Goal: Information Seeking & Learning: Learn about a topic

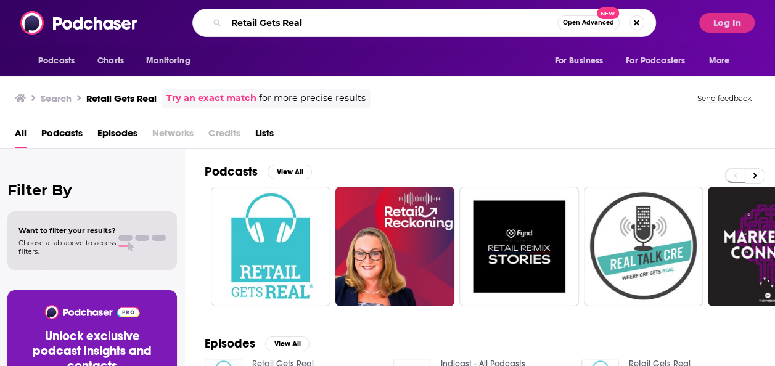
drag, startPoint x: 355, startPoint y: 16, endPoint x: 184, endPoint y: 23, distance: 171.5
click at [184, 23] on div "Retail Gets Real Open Advanced New" at bounding box center [424, 23] width 538 height 28
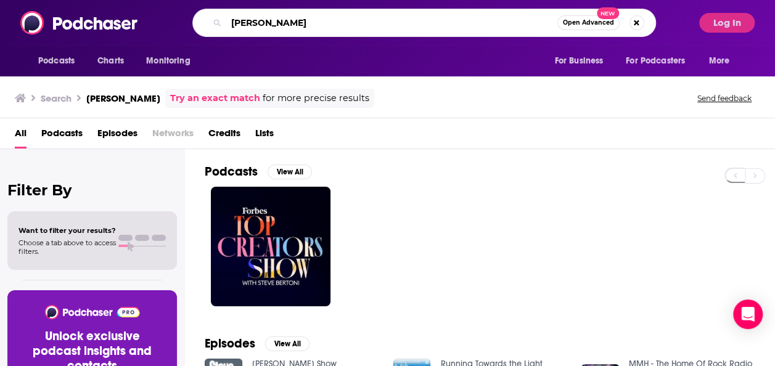
drag, startPoint x: 296, startPoint y: 25, endPoint x: 218, endPoint y: 18, distance: 77.9
click at [218, 18] on div "[PERSON_NAME] Open Advanced New" at bounding box center [423, 23] width 463 height 28
paste input "The Creator Economy Podcast"
type input "The Creator Economy Podcast"
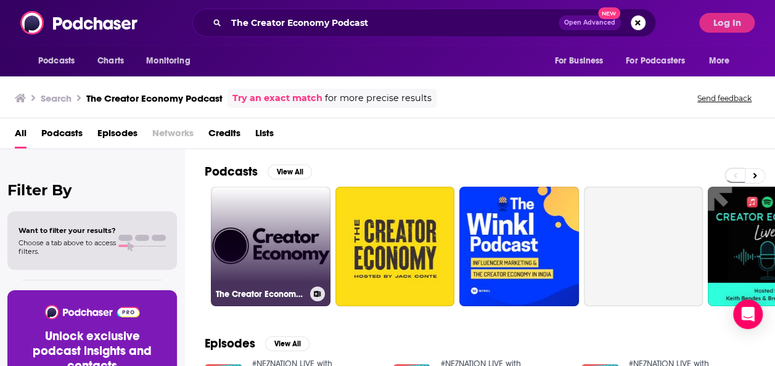
click at [290, 244] on link "The Creator Economy Podcast" at bounding box center [271, 247] width 120 height 120
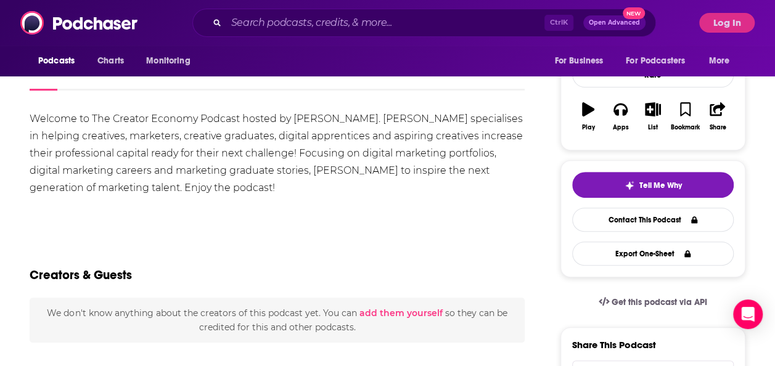
scroll to position [18, 0]
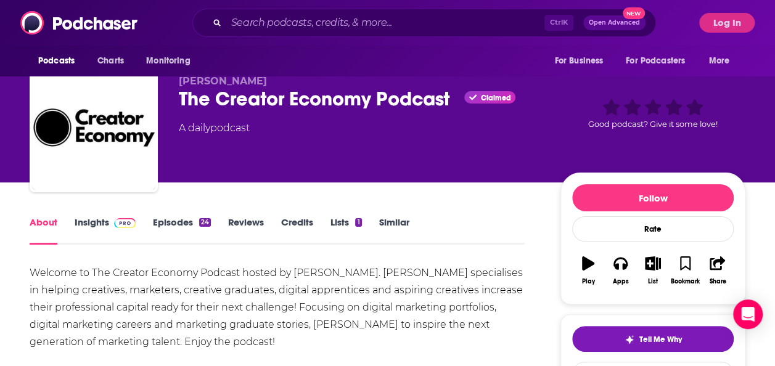
click at [94, 224] on link "Insights" at bounding box center [105, 230] width 61 height 28
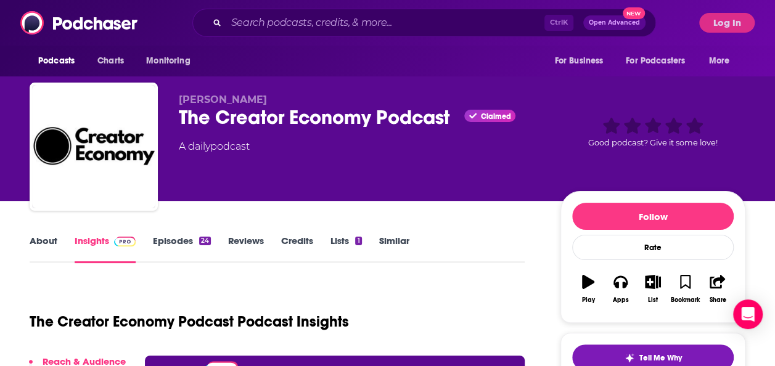
click at [169, 243] on link "Episodes 24" at bounding box center [182, 249] width 58 height 28
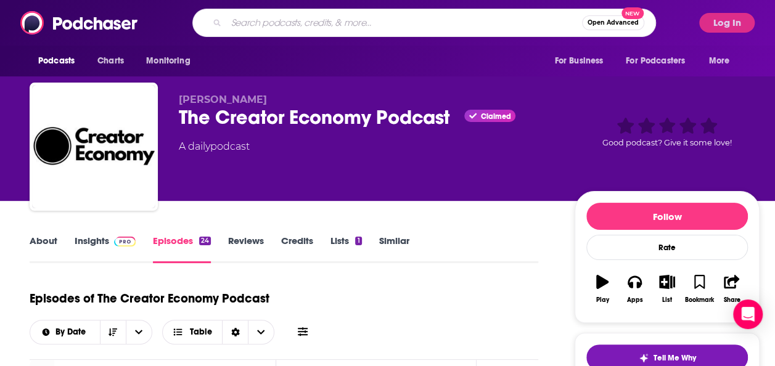
click at [373, 20] on input "Search podcasts, credits, & more..." at bounding box center [404, 23] width 356 height 20
paste input "Creator Pulse"
type input "Creator Pulse"
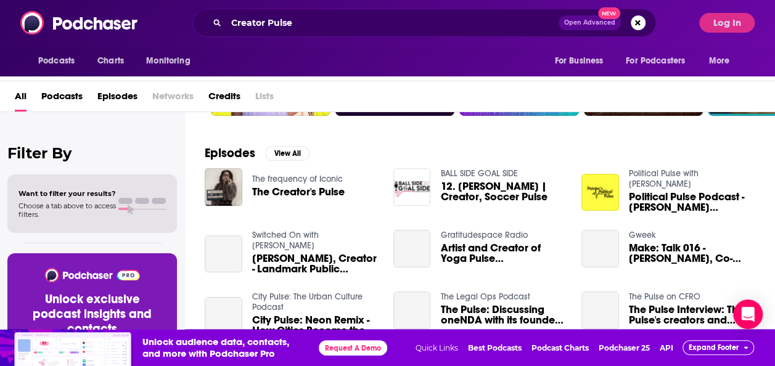
scroll to position [161, 0]
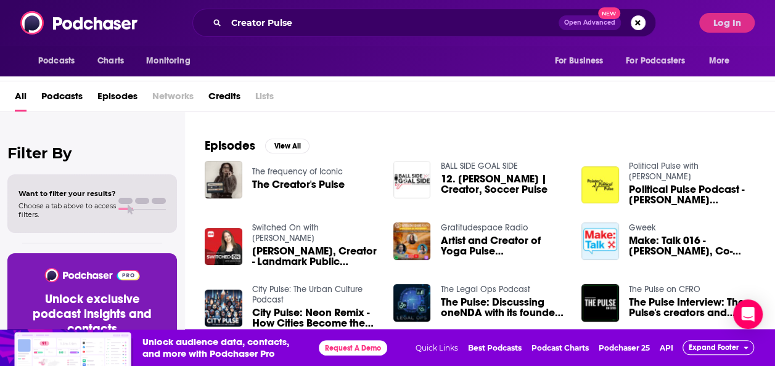
click at [296, 187] on span "The Creator's Pulse" at bounding box center [298, 184] width 92 height 10
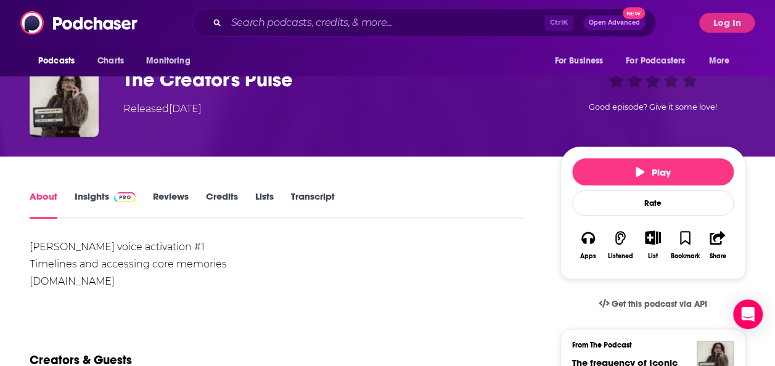
scroll to position [68, 0]
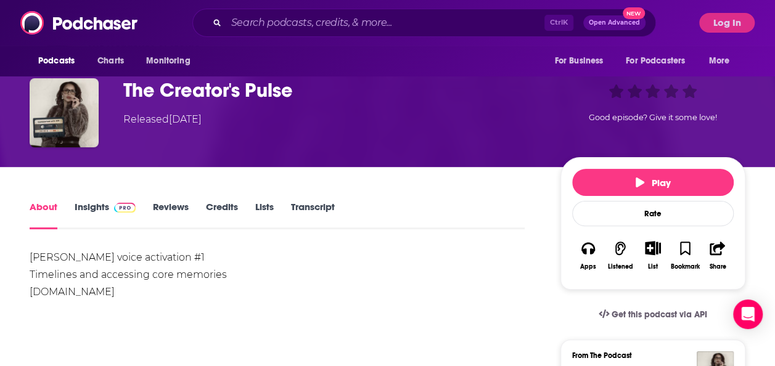
click at [96, 210] on link "Insights" at bounding box center [105, 215] width 61 height 28
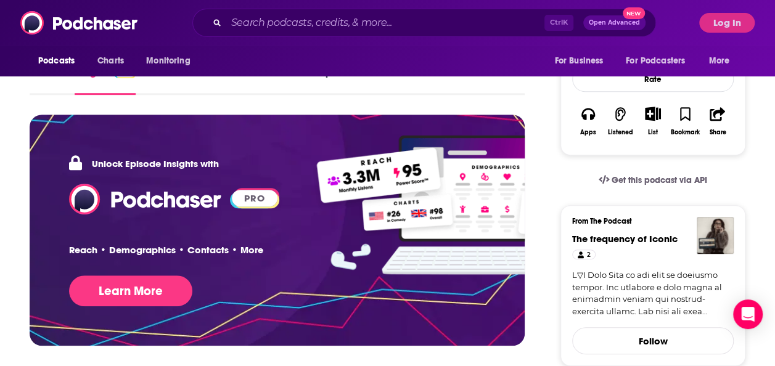
scroll to position [203, 0]
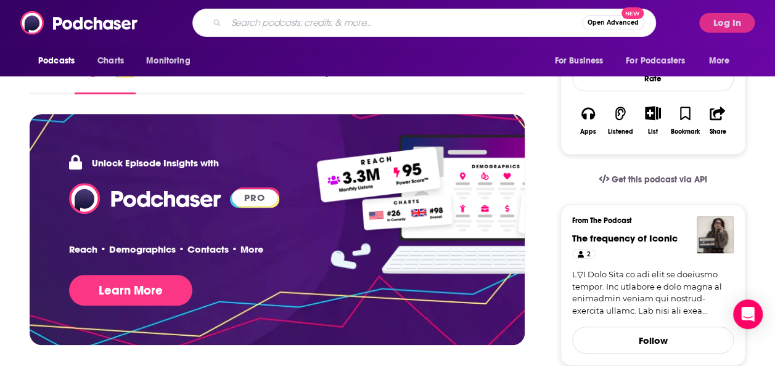
click at [458, 14] on input "Search podcasts, credits, & more..." at bounding box center [404, 23] width 356 height 20
paste input "Social Media Marketing Podcast"
type input "Social Media Marketing Podcast"
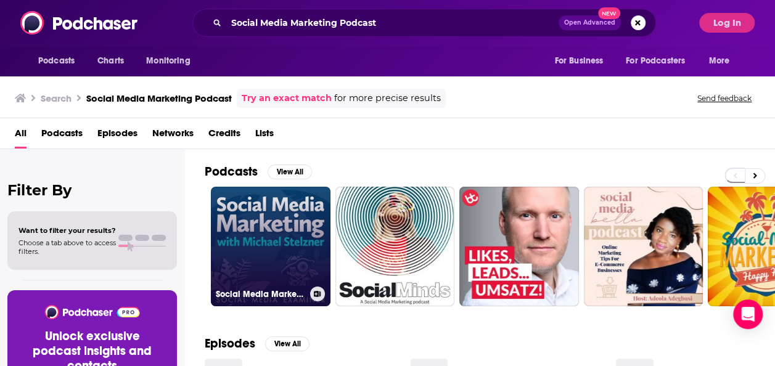
click at [288, 240] on link "Social Media Marketing Podcast" at bounding box center [271, 247] width 120 height 120
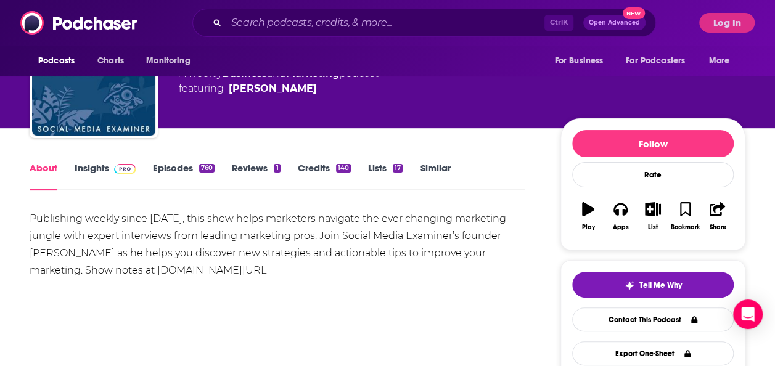
scroll to position [73, 0]
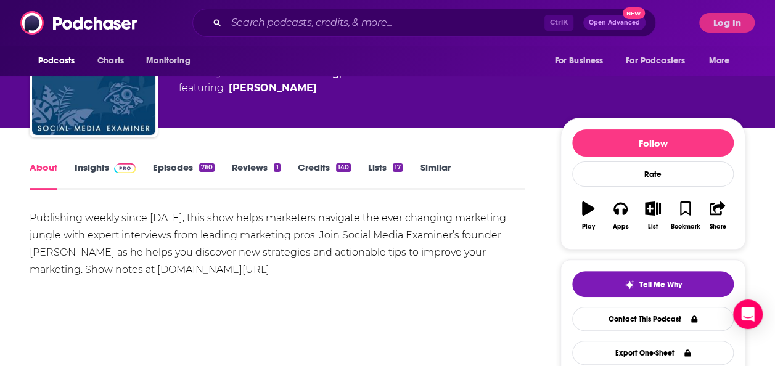
click at [186, 172] on link "Episodes 760" at bounding box center [184, 175] width 62 height 28
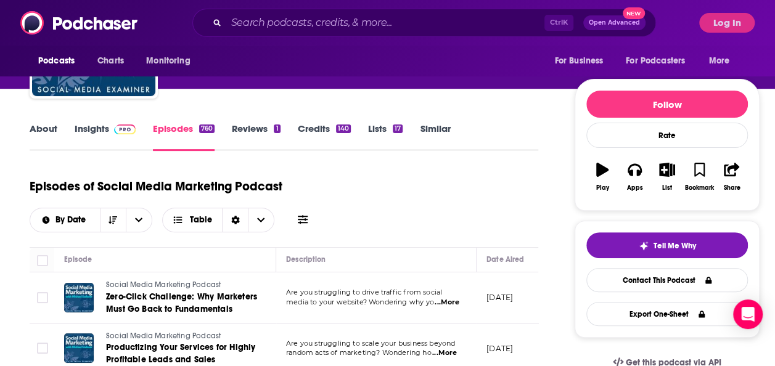
scroll to position [97, 0]
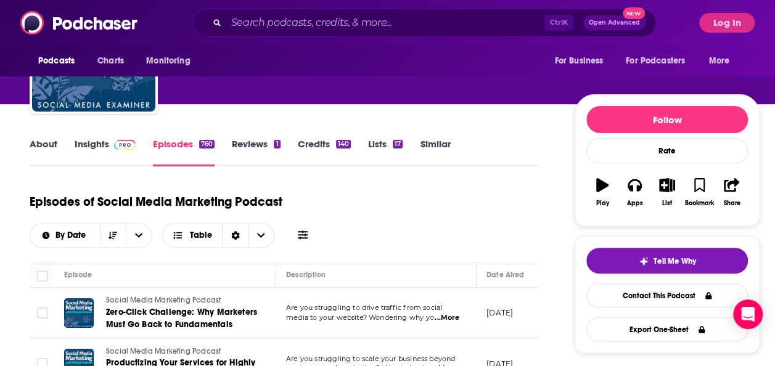
click at [45, 142] on link "About" at bounding box center [44, 152] width 28 height 28
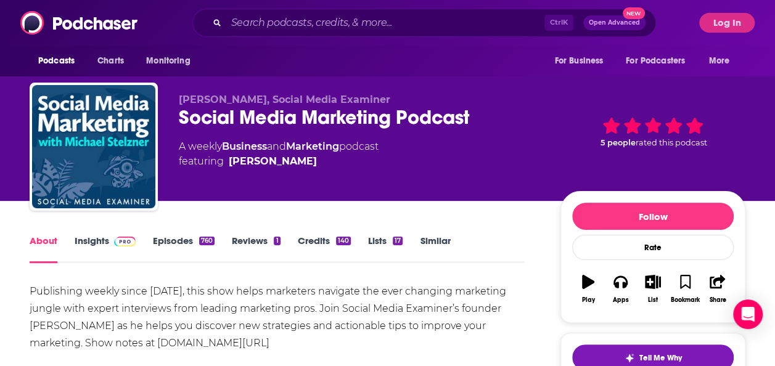
click at [93, 245] on link "Insights" at bounding box center [105, 249] width 61 height 28
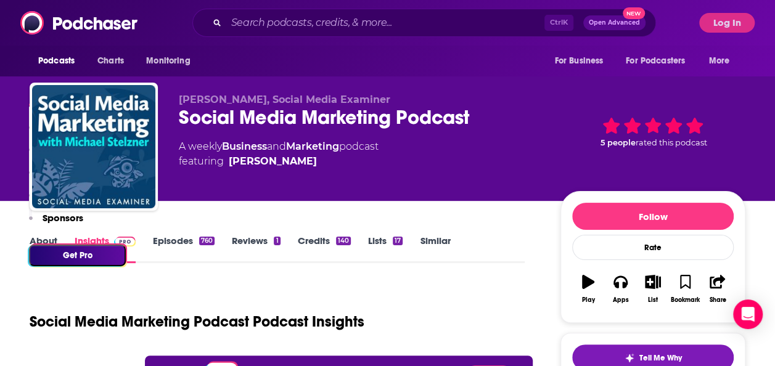
scroll to position [262, 0]
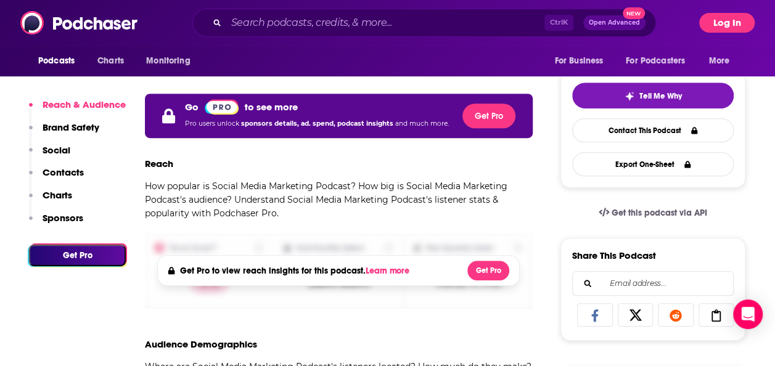
click at [717, 17] on button "Log In" at bounding box center [726, 23] width 55 height 20
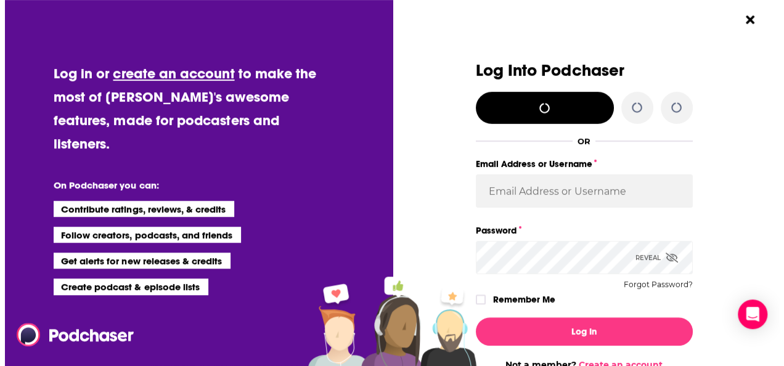
scroll to position [0, 0]
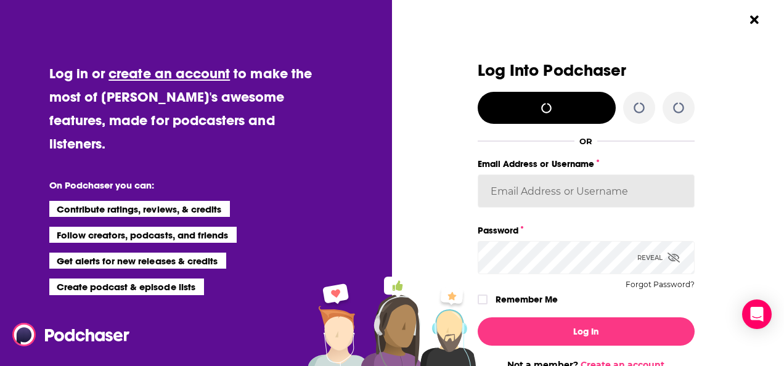
type input "[EMAIL_ADDRESS][PERSON_NAME][DOMAIN_NAME]"
click at [560, 349] on div "Log In Not a member? Create an account" at bounding box center [586, 339] width 217 height 63
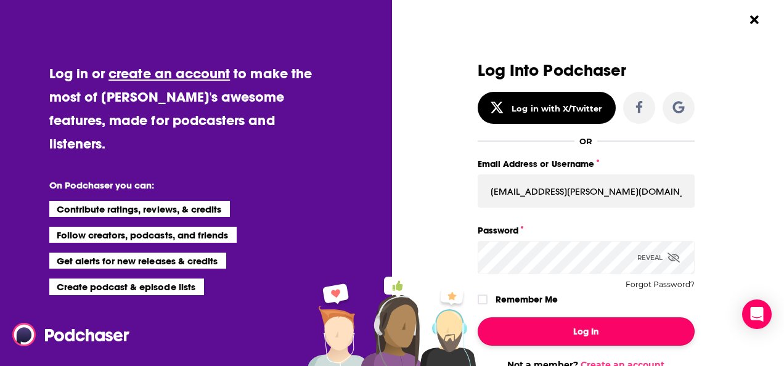
click at [562, 334] on button "Log In" at bounding box center [586, 331] width 217 height 28
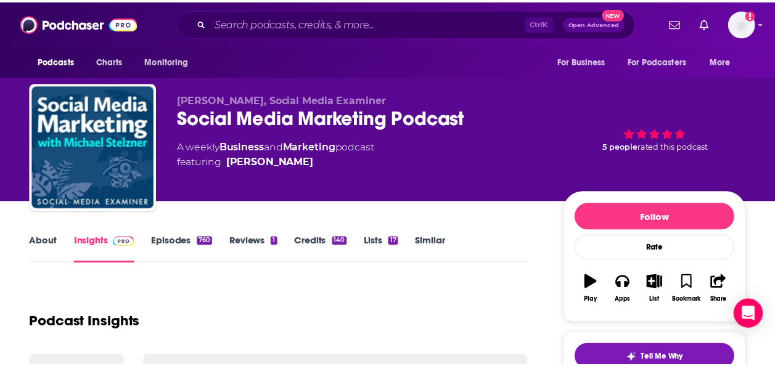
scroll to position [262, 0]
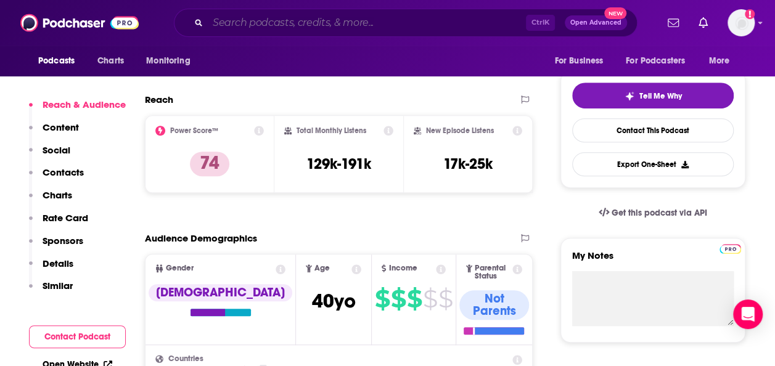
click at [443, 30] on input "Search podcasts, credits, & more..." at bounding box center [367, 23] width 318 height 20
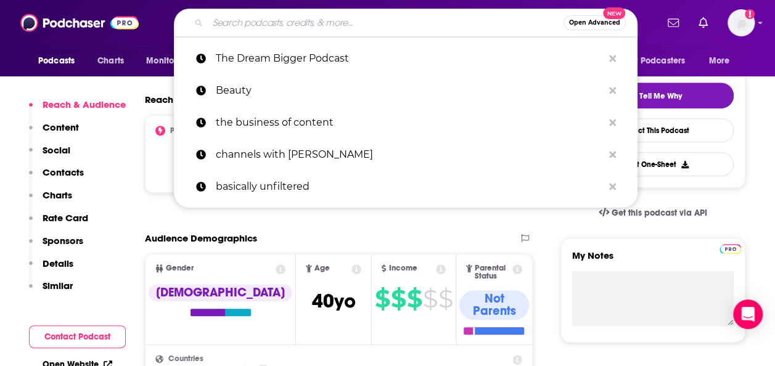
paste input "How I Built This"
type input "How I Built This"
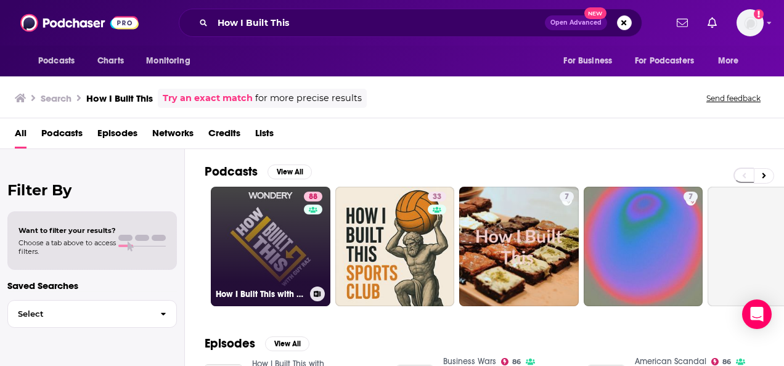
click at [250, 255] on link "88 How I Built This with [PERSON_NAME]" at bounding box center [271, 247] width 120 height 120
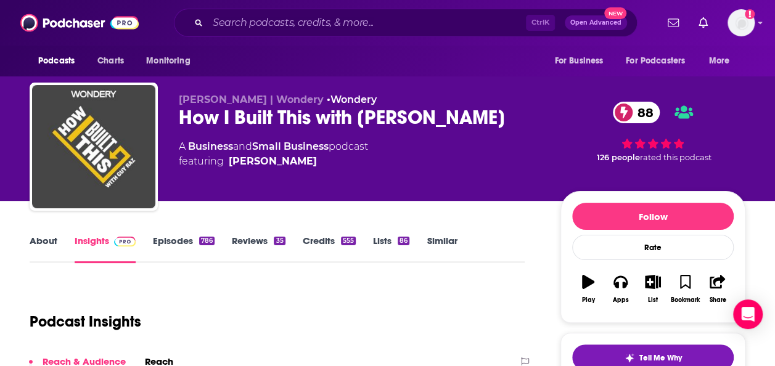
click at [178, 243] on link "Episodes 786" at bounding box center [184, 249] width 62 height 28
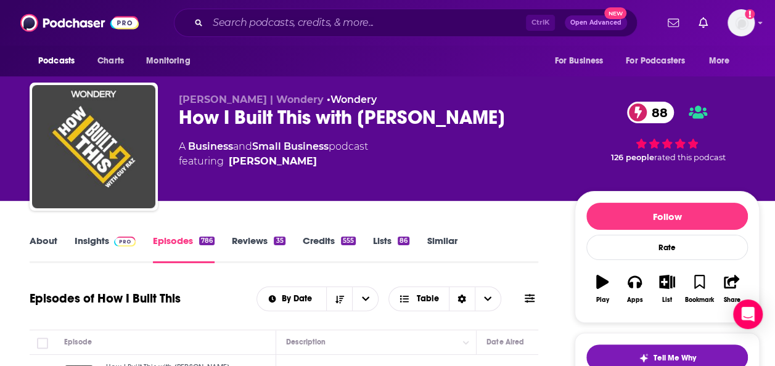
click at [96, 240] on link "Insights" at bounding box center [105, 249] width 61 height 28
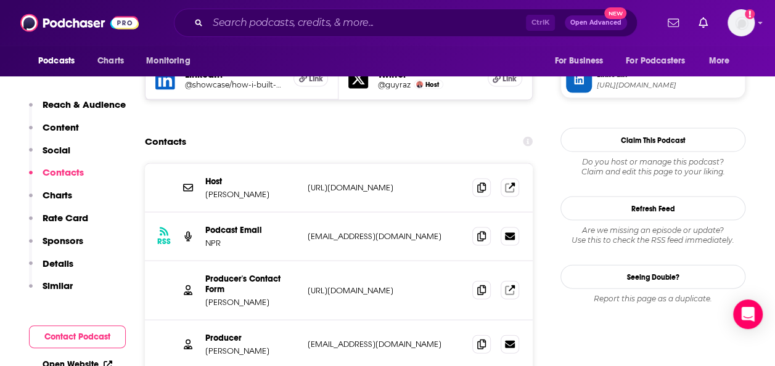
scroll to position [1203, 0]
click at [320, 25] on input "Search podcasts, credits, & more..." at bounding box center [367, 23] width 318 height 20
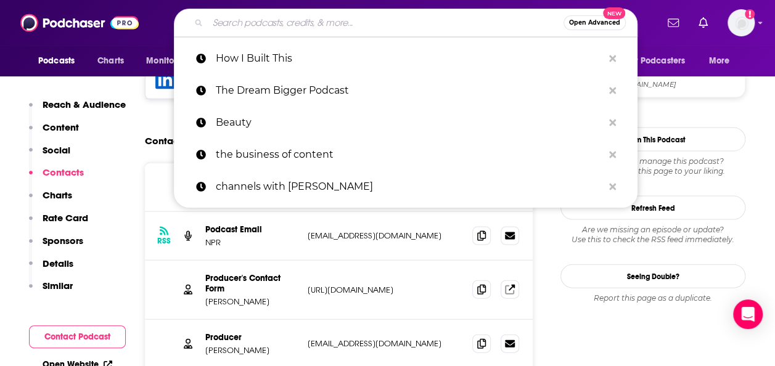
paste input "Decrypt"
type input "Decrypt"
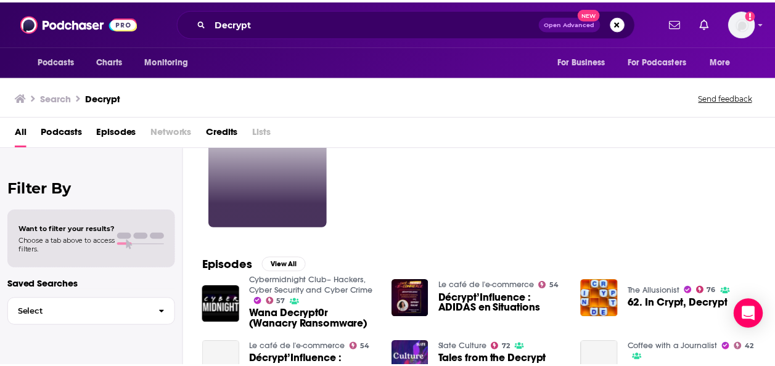
scroll to position [76, 0]
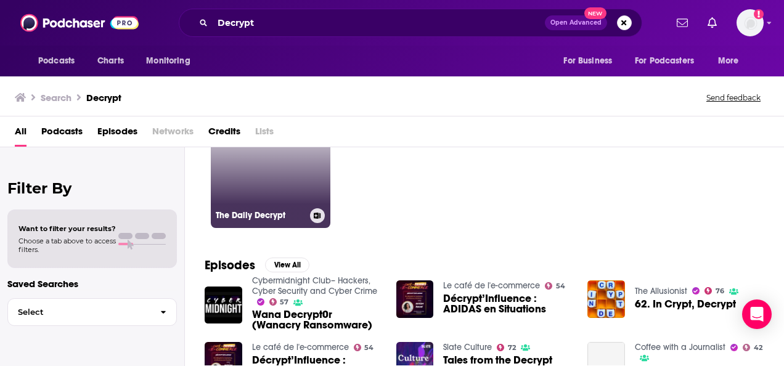
click at [268, 188] on link "The Daily Decrypt" at bounding box center [271, 168] width 120 height 120
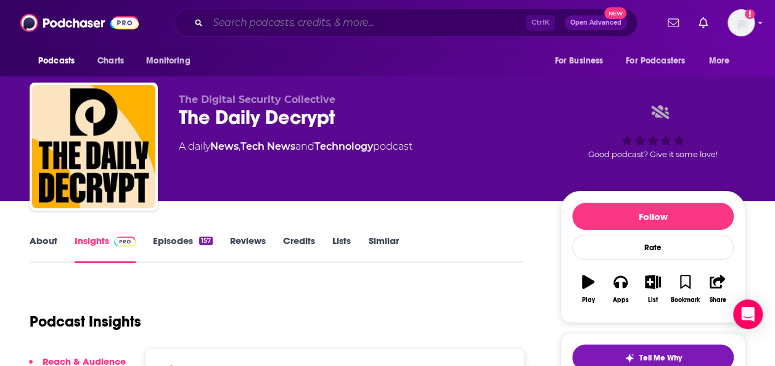
click at [346, 22] on input "Search podcasts, credits, & more..." at bounding box center [367, 23] width 318 height 20
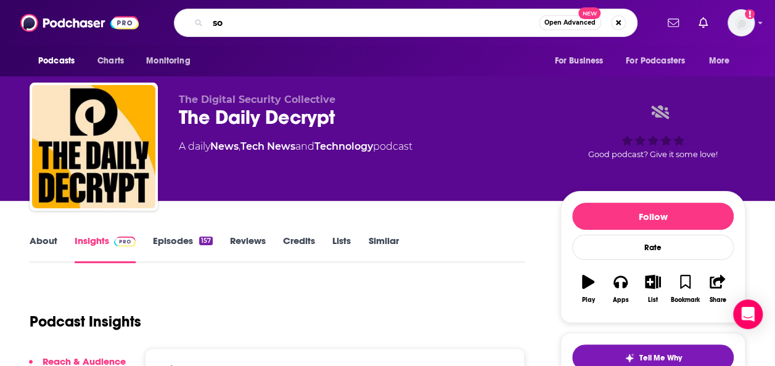
type input "s"
type input "creators"
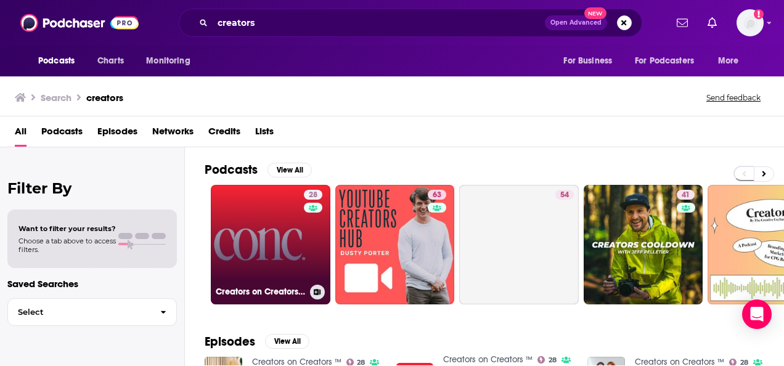
click at [275, 274] on link "28 Creators on Creators ™" at bounding box center [271, 245] width 120 height 120
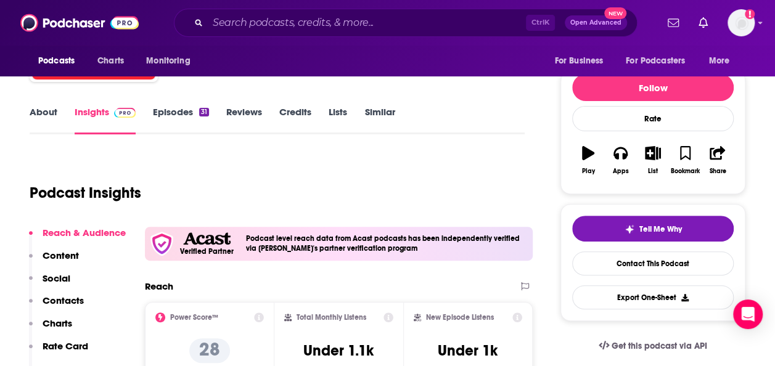
scroll to position [68, 0]
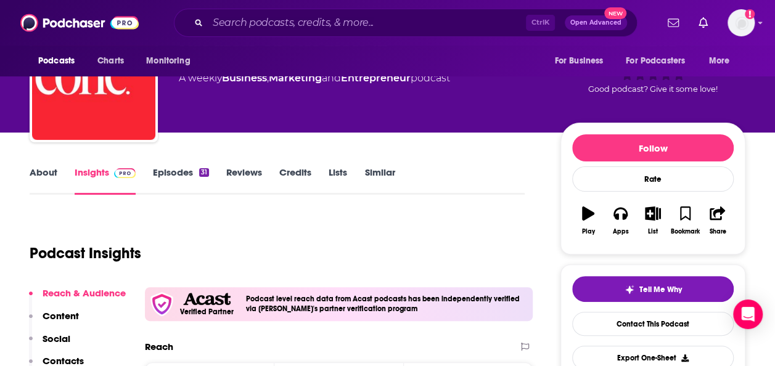
click at [177, 180] on link "Episodes 31" at bounding box center [181, 180] width 56 height 28
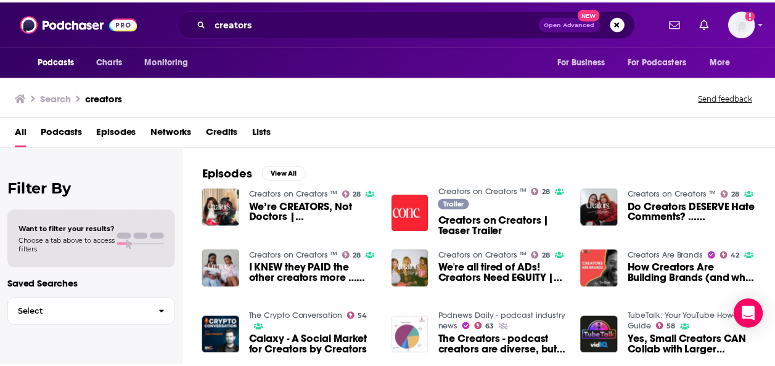
scroll to position [180, 0]
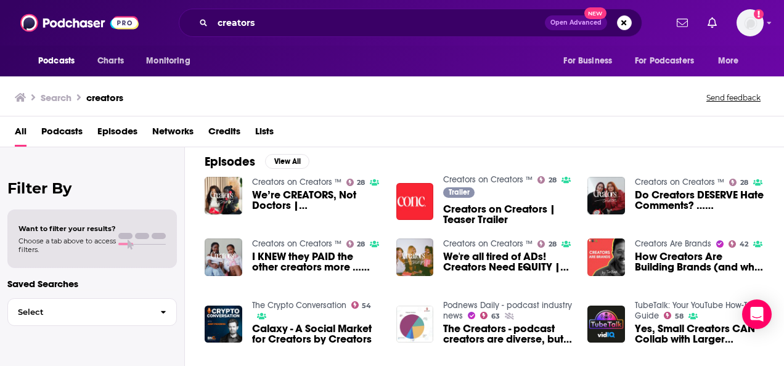
click at [295, 245] on link "Creators on Creators ™" at bounding box center [296, 244] width 89 height 10
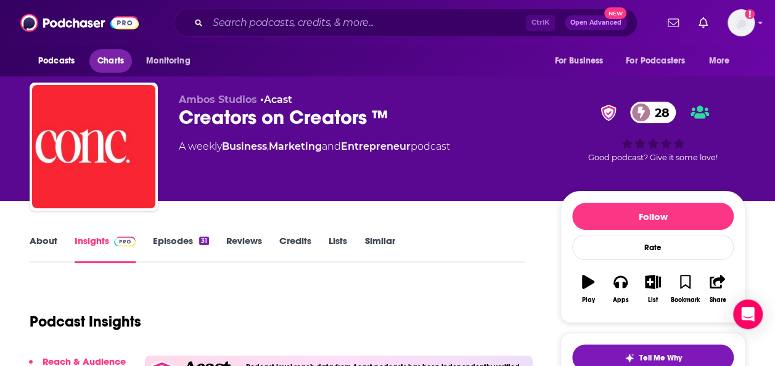
click at [104, 68] on span "Charts" at bounding box center [110, 60] width 27 height 17
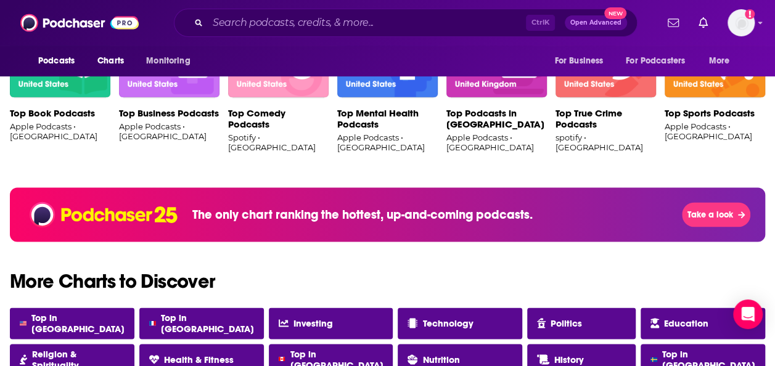
scroll to position [903, 0]
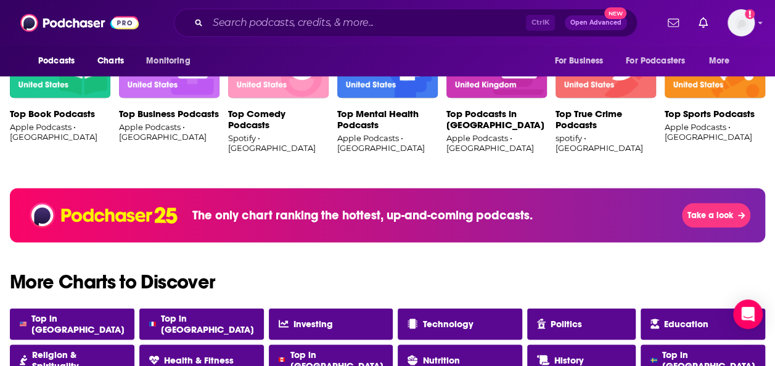
click at [239, 32] on div "Ctrl K Open Advanced New" at bounding box center [405, 23] width 463 height 28
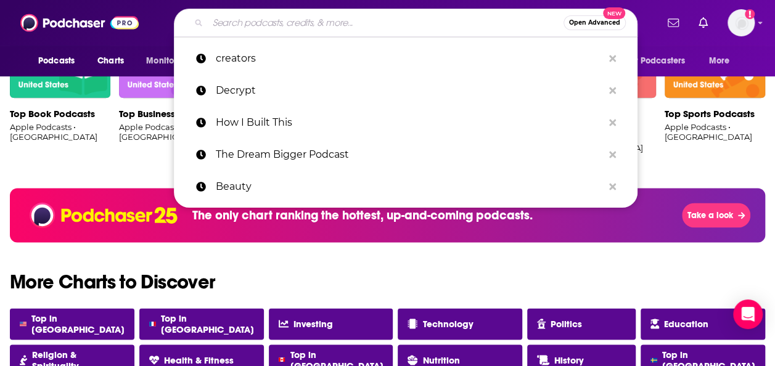
click at [238, 23] on input "Search podcasts, credits, & more..." at bounding box center [386, 23] width 356 height 20
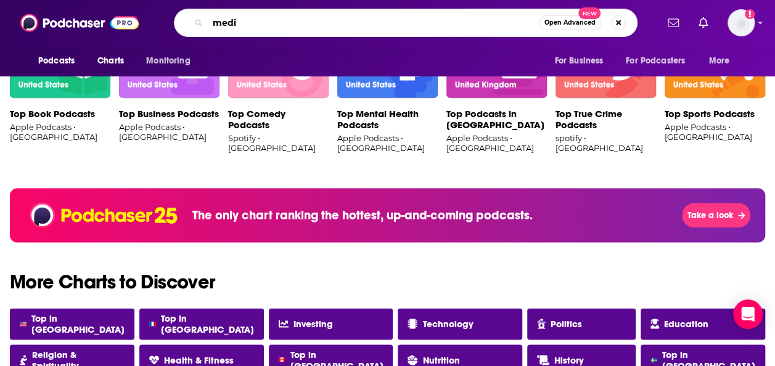
type input "media"
